Goal: Check status: Check status

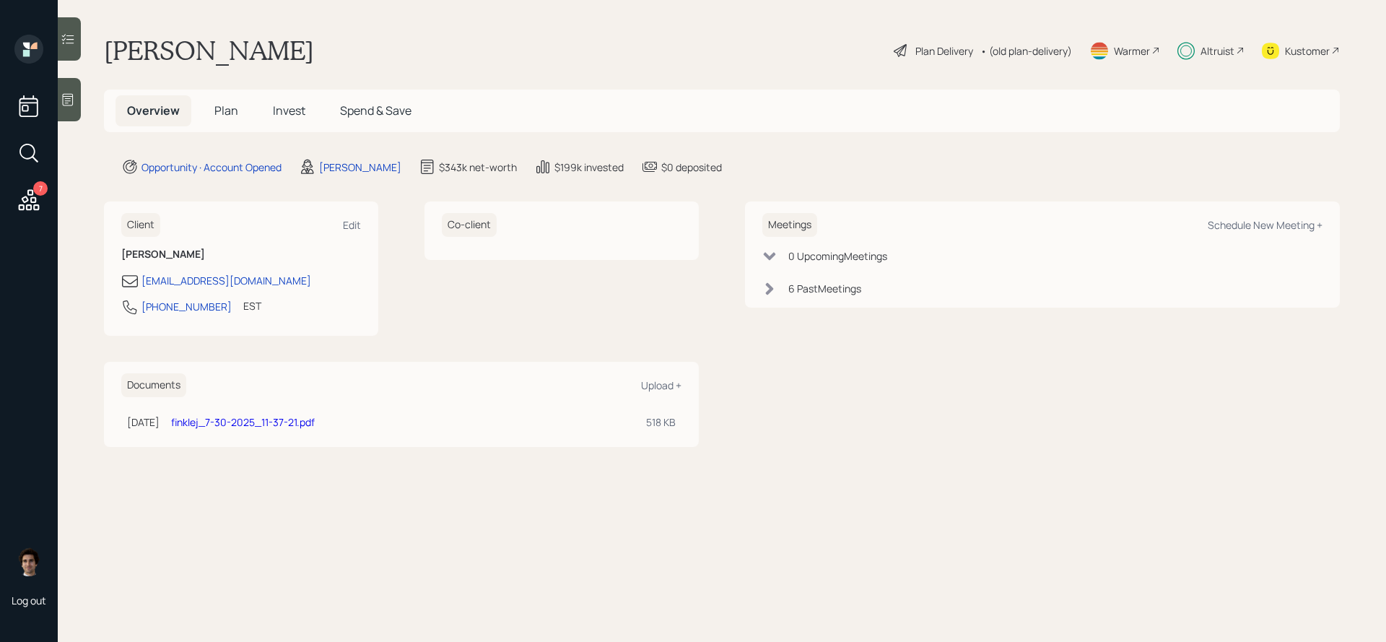
click at [308, 105] on h5 "Invest" at bounding box center [289, 110] width 56 height 31
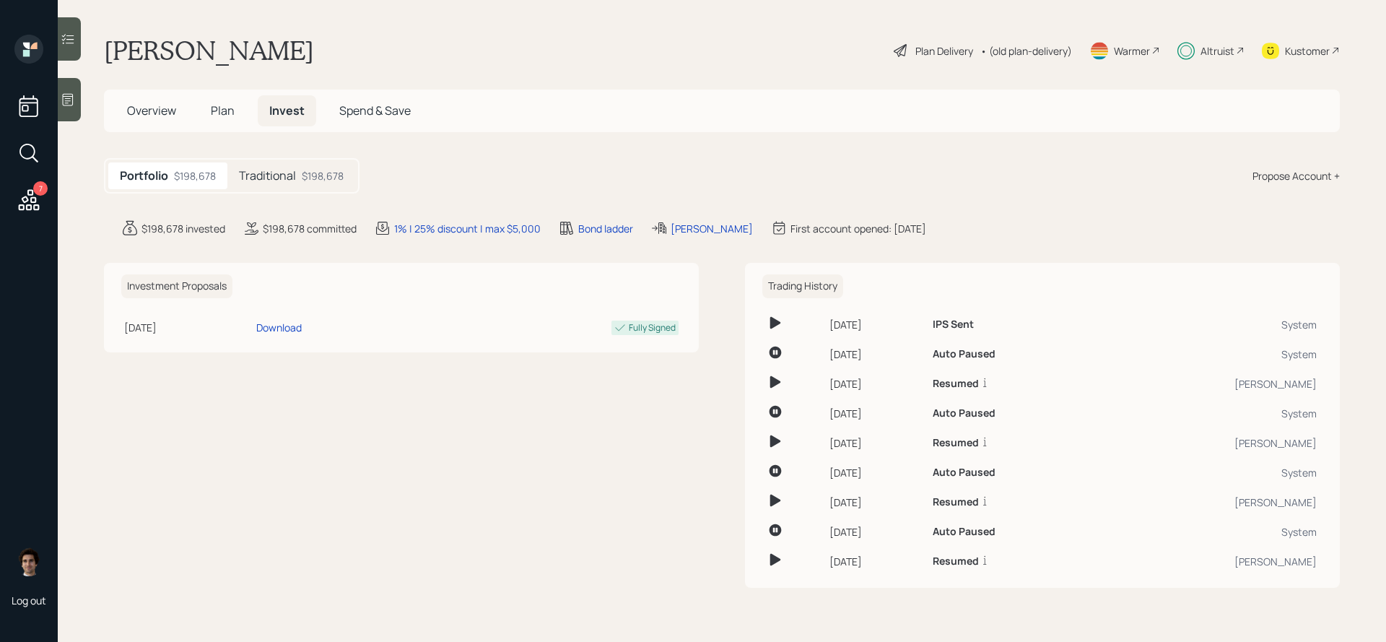
click at [311, 174] on div "$198,678" at bounding box center [323, 175] width 42 height 15
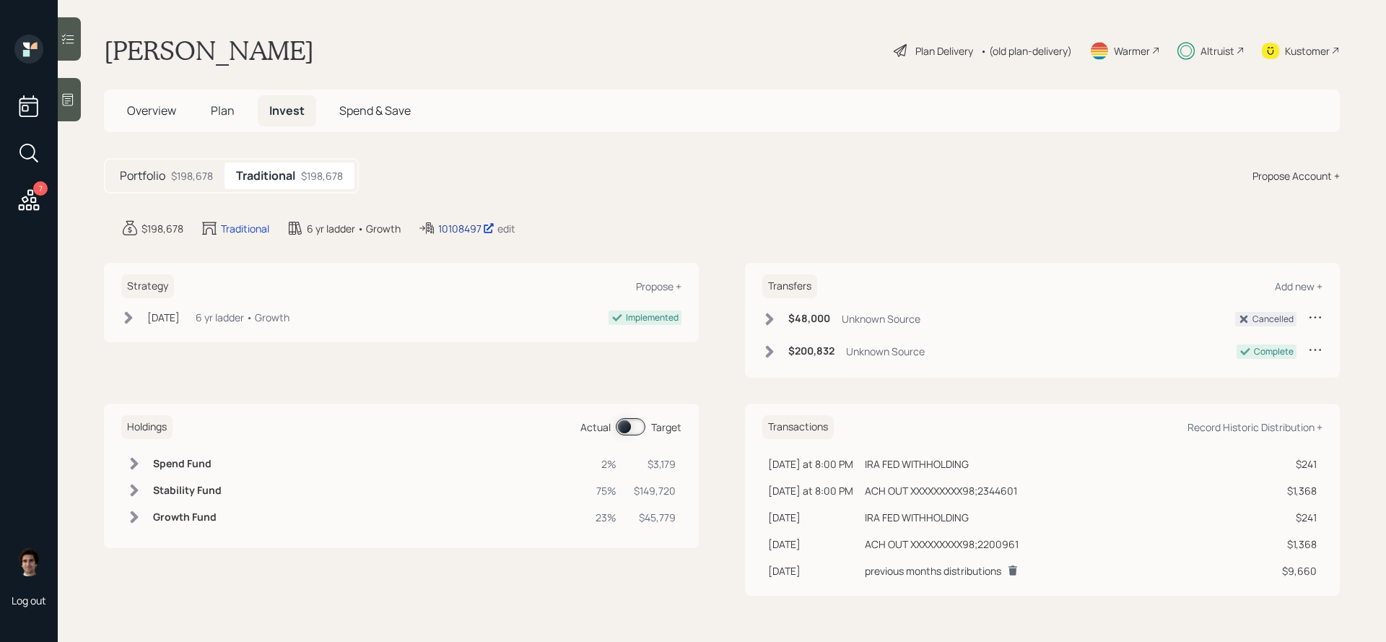
click at [469, 221] on div "10108497" at bounding box center [466, 228] width 56 height 15
